Goal: Information Seeking & Learning: Check status

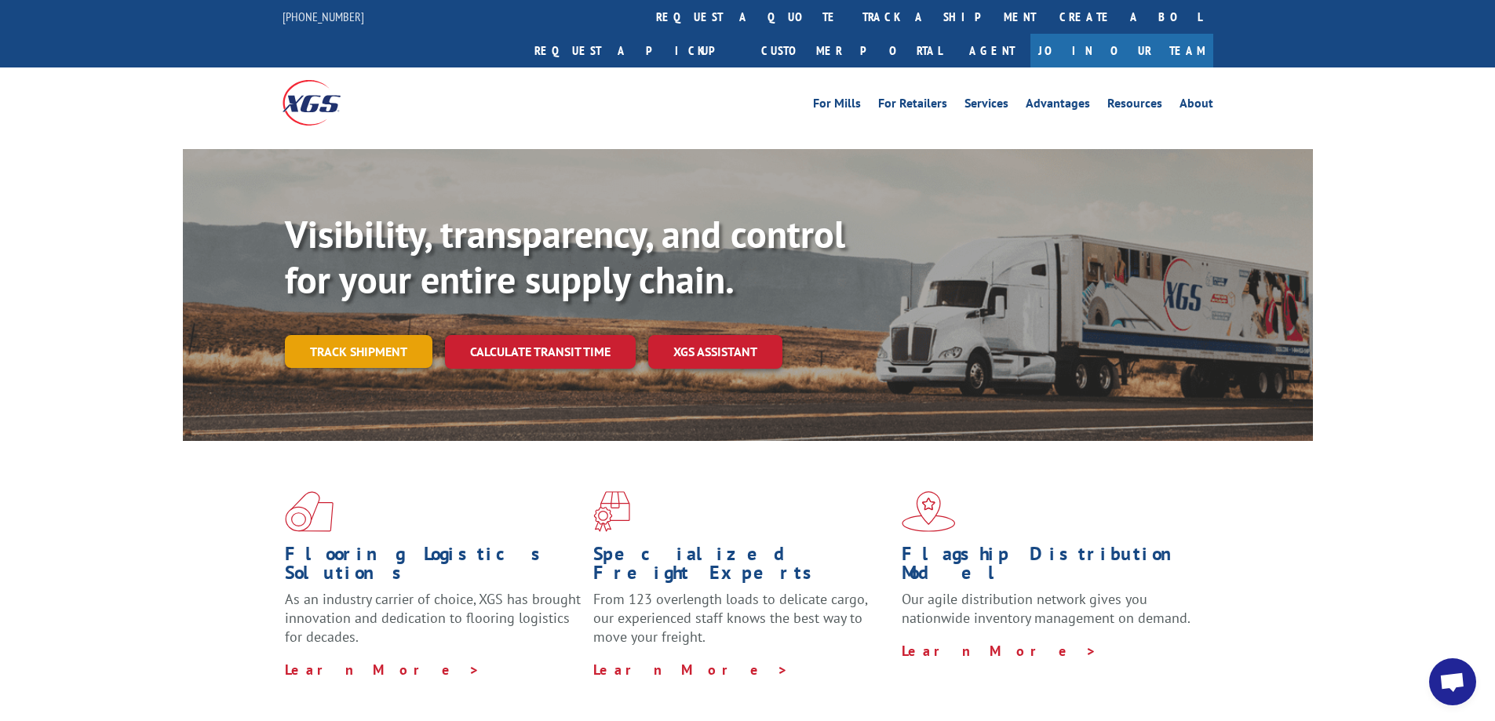
click at [388, 335] on link "Track shipment" at bounding box center [359, 351] width 148 height 33
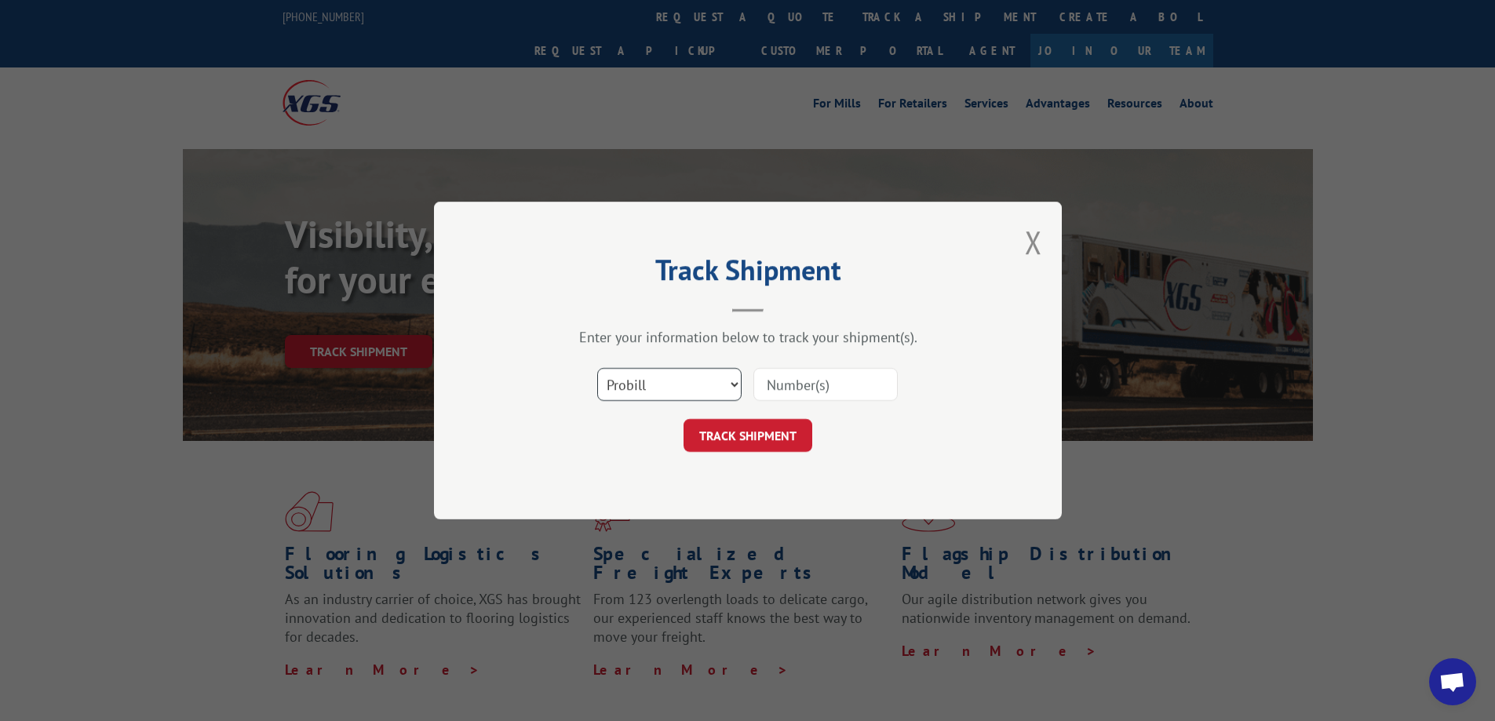
drag, startPoint x: 724, startPoint y: 392, endPoint x: 718, endPoint y: 400, distance: 10.1
click at [724, 392] on select "Select category... Probill BOL PO" at bounding box center [669, 384] width 144 height 33
select select "bol"
click at [597, 368] on select "Select category... Probill BOL PO" at bounding box center [669, 384] width 144 height 33
click at [835, 376] on input at bounding box center [825, 384] width 144 height 33
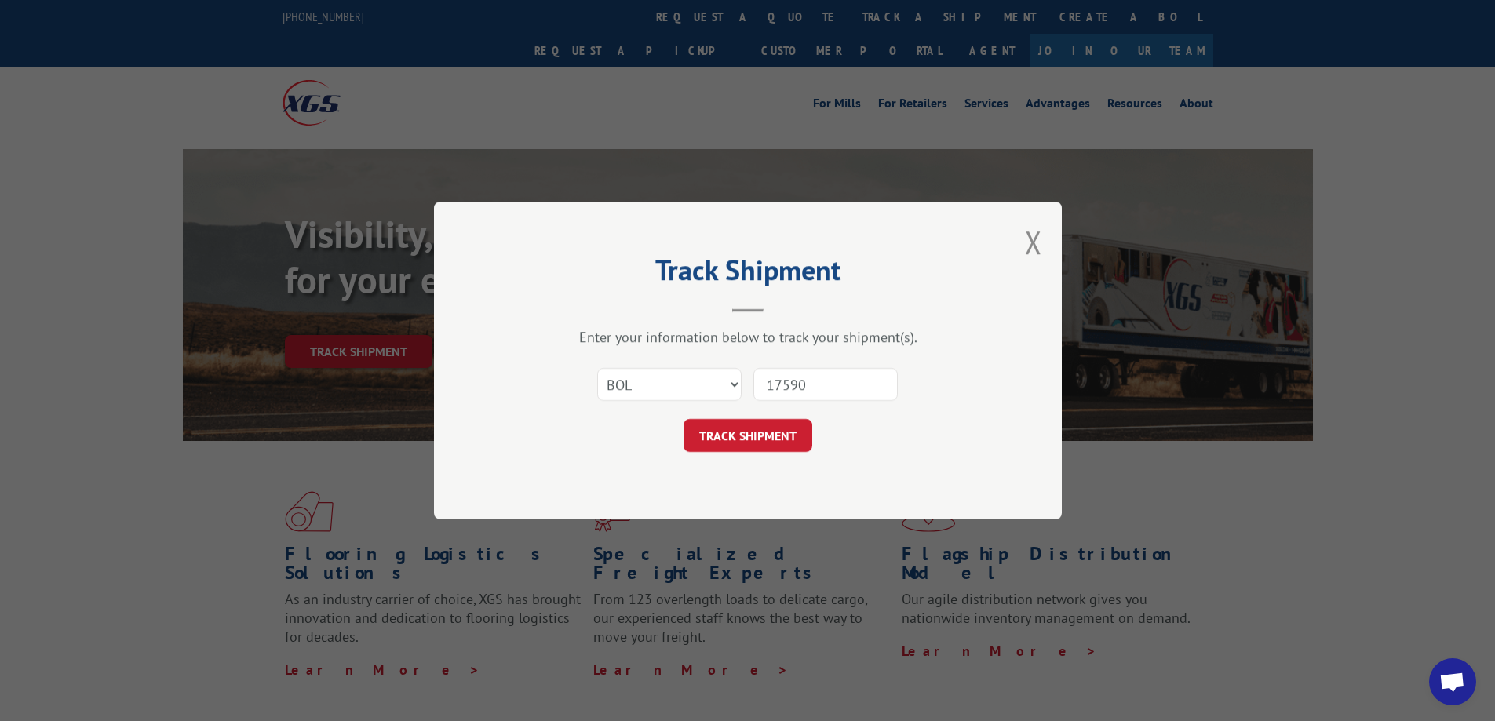
type input "17590551"
click at [766, 448] on button "TRACK SHIPMENT" at bounding box center [748, 435] width 129 height 33
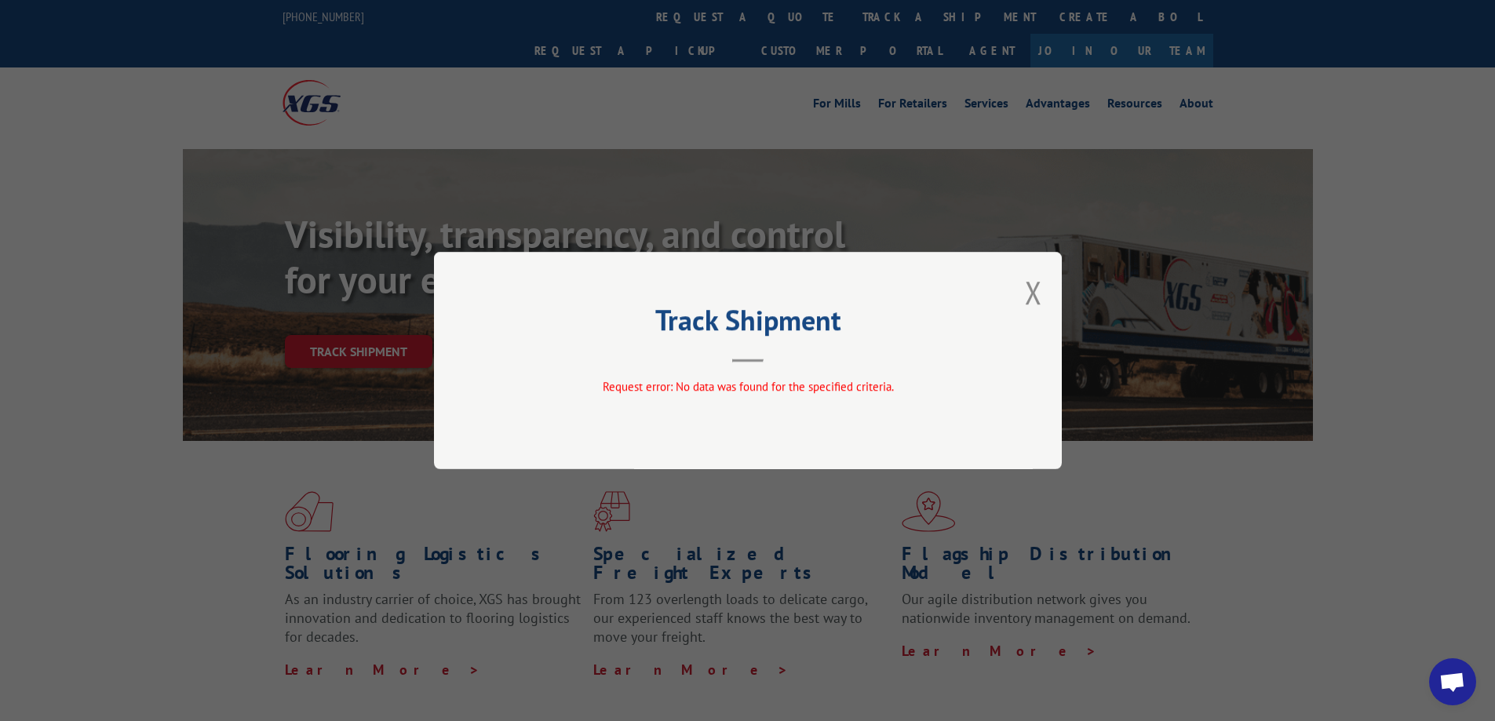
click at [1023, 281] on div "Track Shipment Request error: No data was found for the specified criteria." at bounding box center [748, 360] width 628 height 217
drag, startPoint x: 1028, startPoint y: 283, endPoint x: 1027, endPoint y: 291, distance: 7.9
click at [1030, 284] on button "Close modal" at bounding box center [1033, 293] width 17 height 42
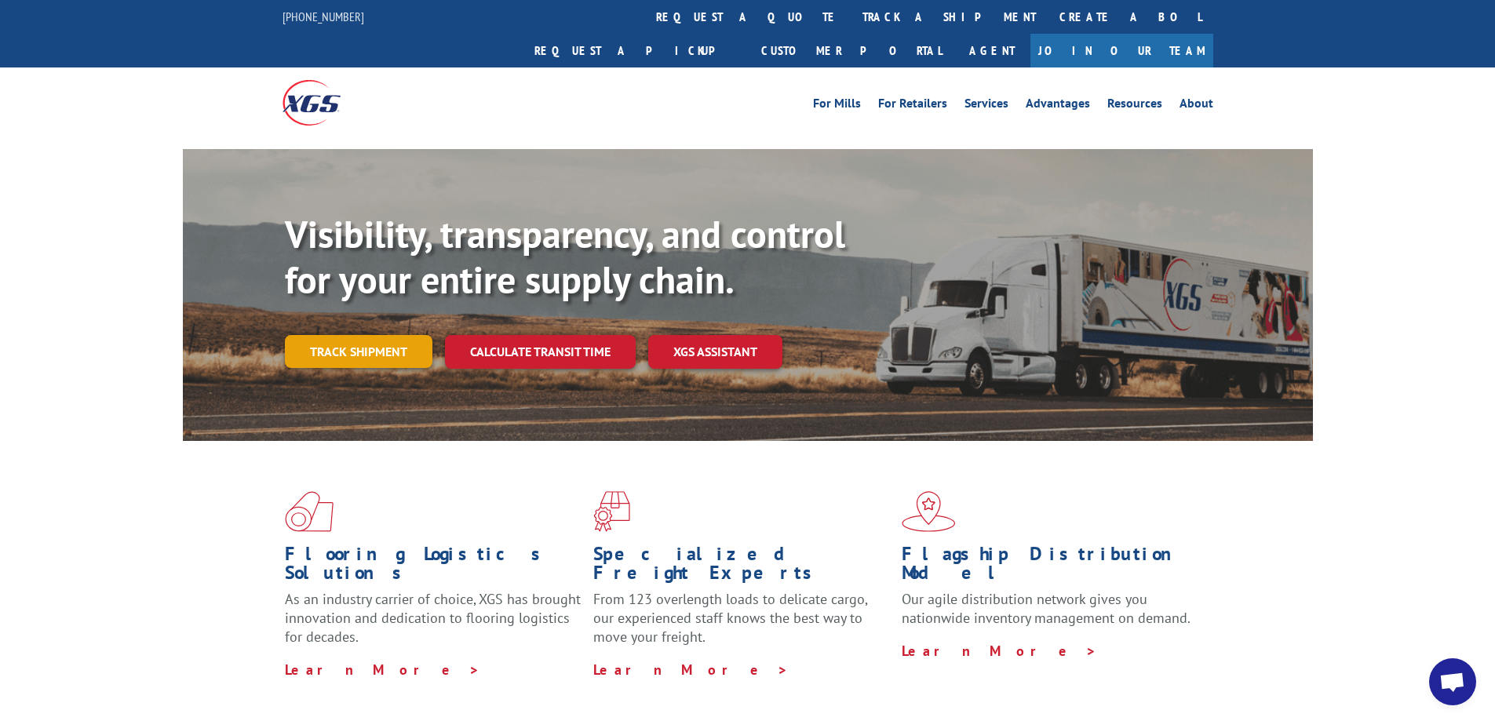
click at [345, 335] on link "Track shipment" at bounding box center [359, 351] width 148 height 33
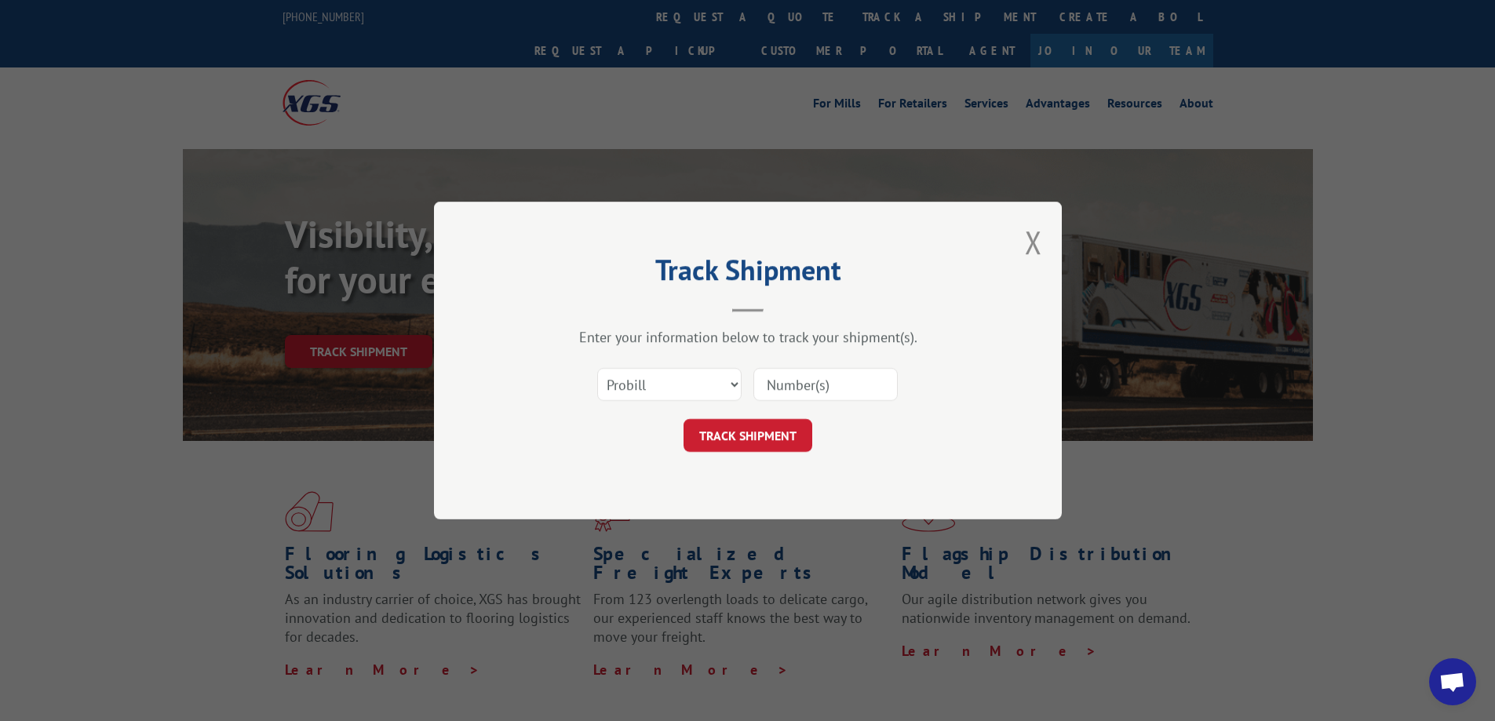
click at [844, 373] on input at bounding box center [825, 384] width 144 height 33
type input "17590551"
click button "TRACK SHIPMENT" at bounding box center [748, 435] width 129 height 33
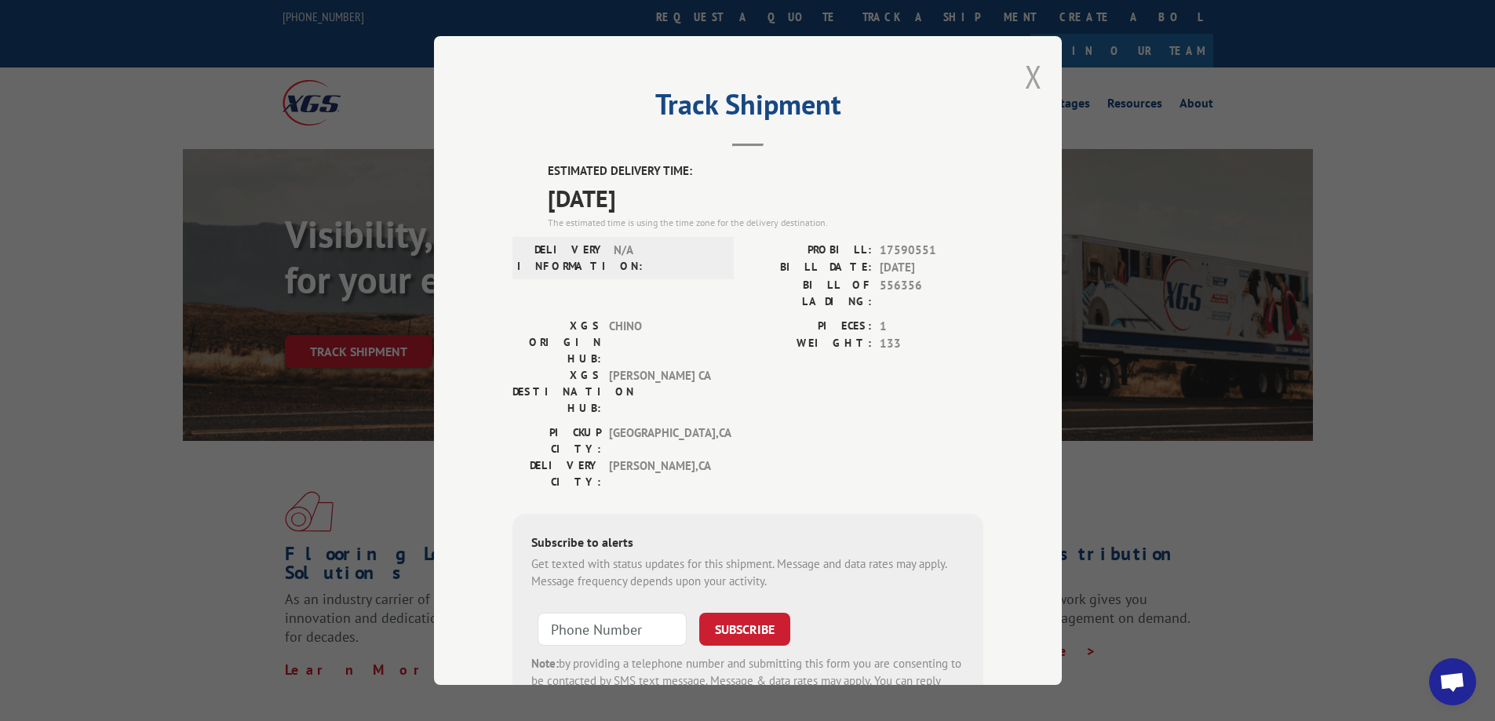
click at [1033, 67] on button "Close modal" at bounding box center [1033, 77] width 17 height 42
